Goal: Task Accomplishment & Management: Use online tool/utility

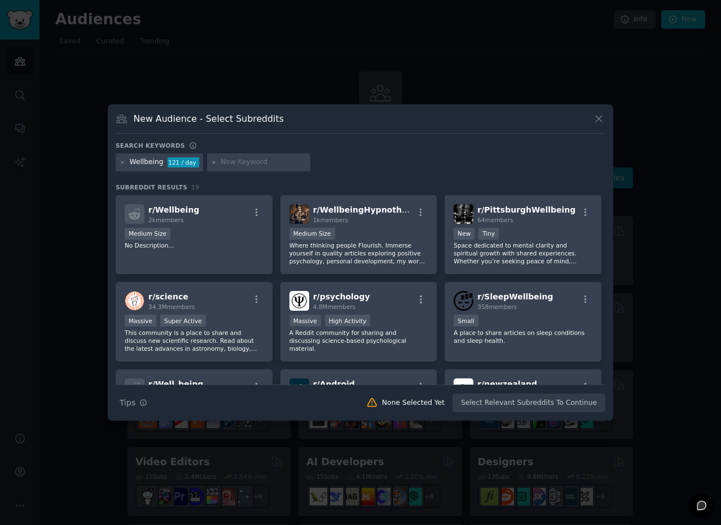
click at [221, 162] on input "text" at bounding box center [264, 162] width 86 height 10
click at [125, 162] on icon at bounding box center [123, 163] width 6 height 6
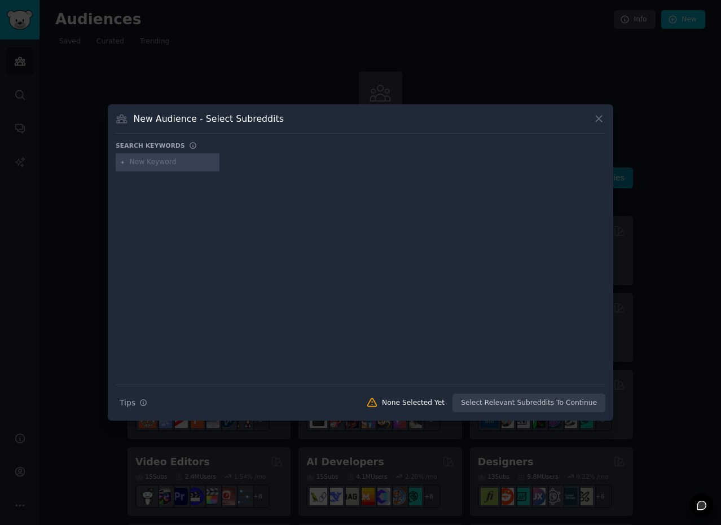
click at [171, 162] on input "text" at bounding box center [173, 162] width 86 height 10
click at [598, 121] on icon at bounding box center [599, 119] width 12 height 12
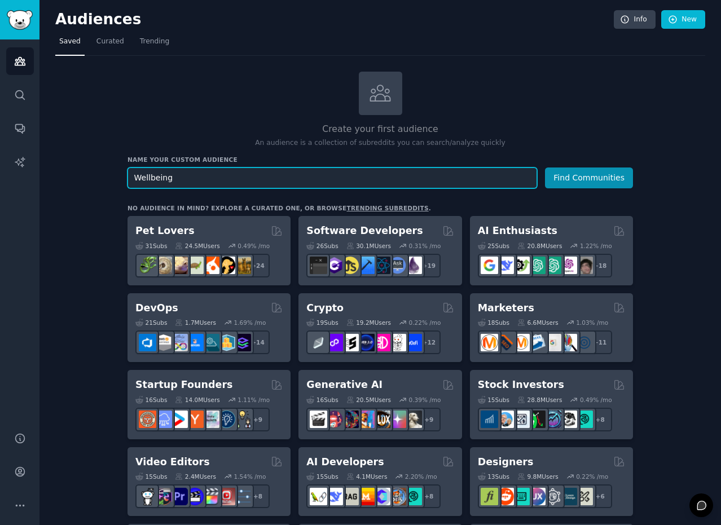
click at [209, 177] on input "Wellbeing" at bounding box center [333, 178] width 410 height 21
drag, startPoint x: 245, startPoint y: 175, endPoint x: 61, endPoint y: 174, distance: 183.9
